Goal: Understand process/instructions: Learn about a topic

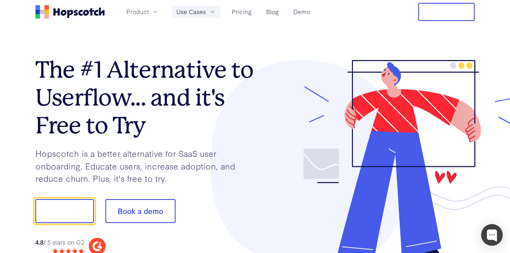
click at [200, 14] on span "Use Cases" at bounding box center [191, 11] width 30 height 9
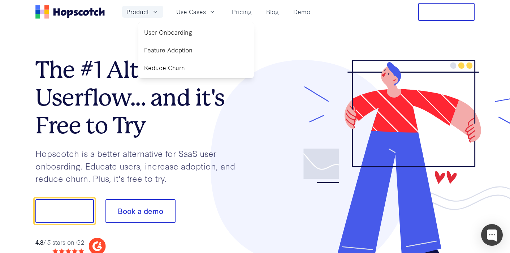
click at [132, 10] on span "Product" at bounding box center [137, 11] width 22 height 9
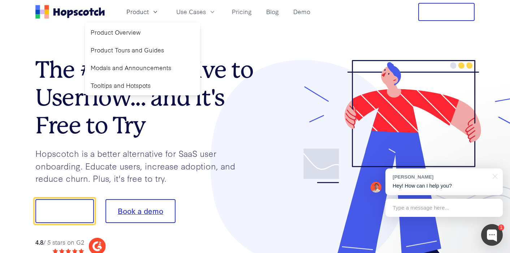
click at [149, 215] on button "Book a demo" at bounding box center [140, 211] width 70 height 24
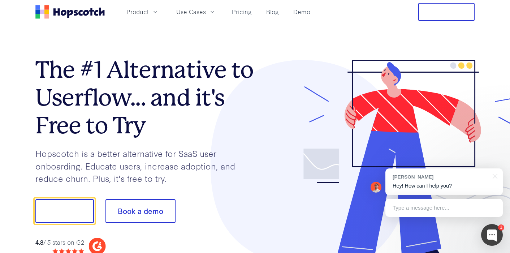
click at [435, 213] on div "Type a message here..." at bounding box center [443, 208] width 117 height 18
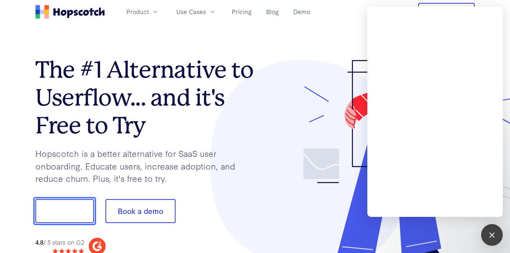
click at [73, 206] on button "Show me!" at bounding box center [64, 211] width 58 height 24
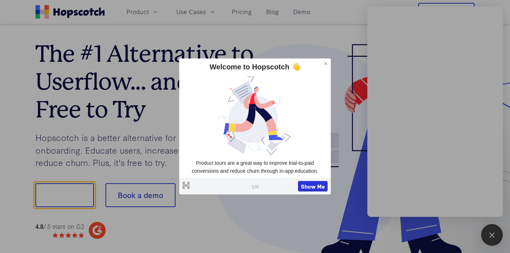
scroll to position [24, 0]
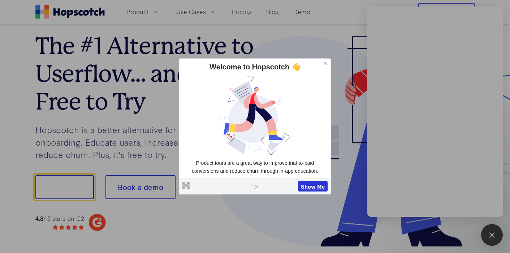
click at [314, 186] on button "Show Me" at bounding box center [313, 185] width 30 height 11
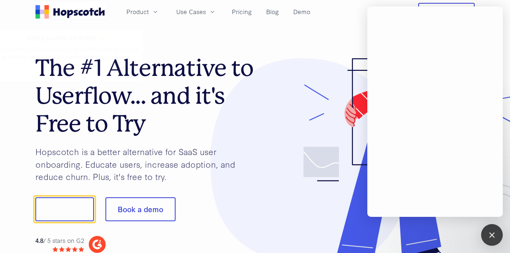
scroll to position [0, 0]
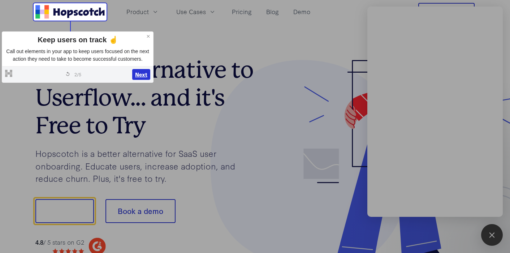
click at [144, 80] on button "Next" at bounding box center [141, 74] width 18 height 11
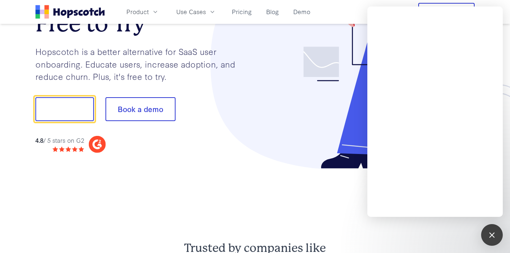
scroll to position [103, 0]
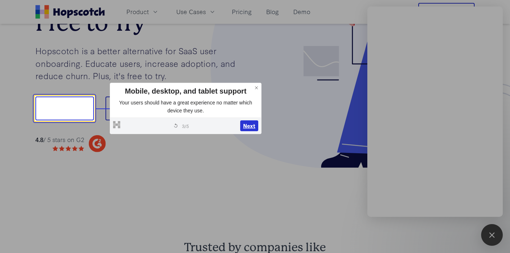
click at [247, 125] on button "Next" at bounding box center [249, 125] width 18 height 11
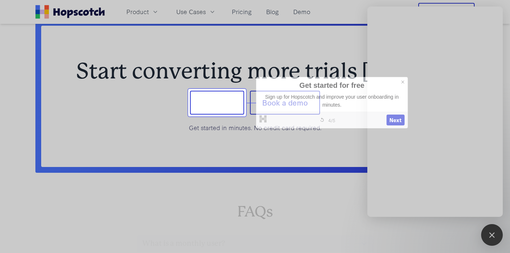
scroll to position [2947, 0]
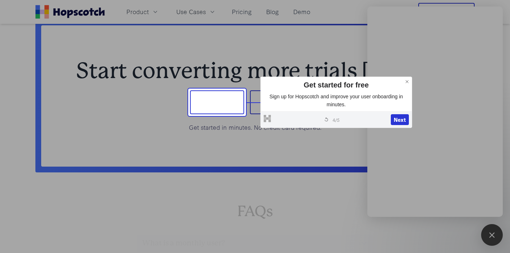
click at [405, 82] on icon at bounding box center [406, 81] width 5 height 5
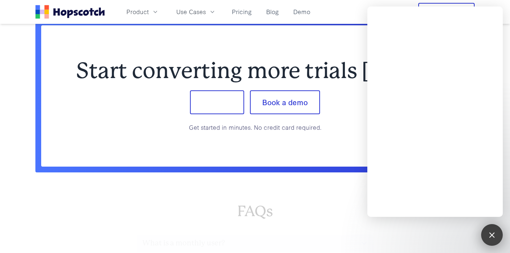
click at [492, 236] on div at bounding box center [492, 235] width 10 height 10
